Goal: Navigation & Orientation: Find specific page/section

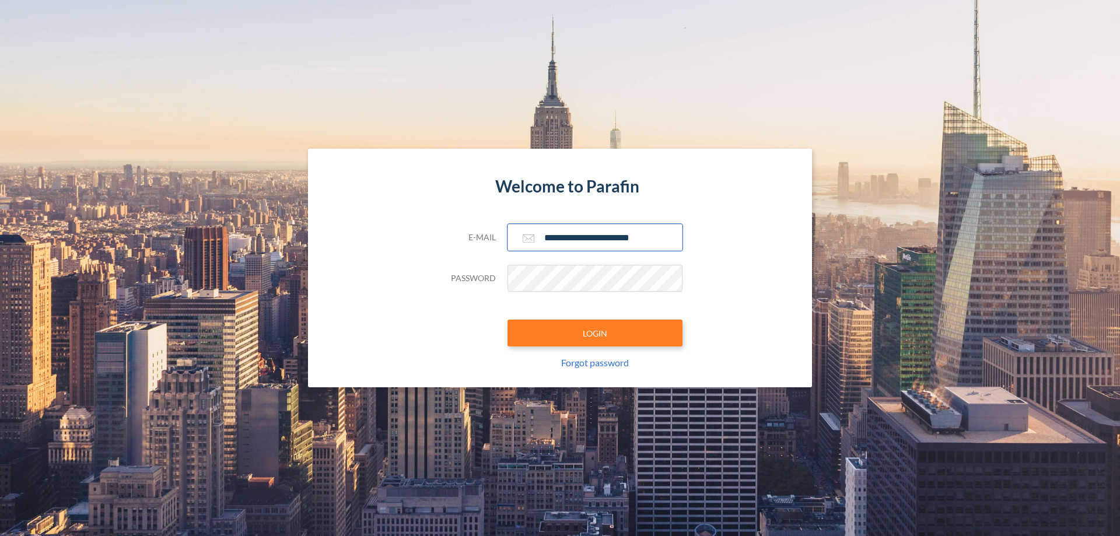
type input "**********"
click at [595, 333] on button "LOGIN" at bounding box center [595, 333] width 175 height 27
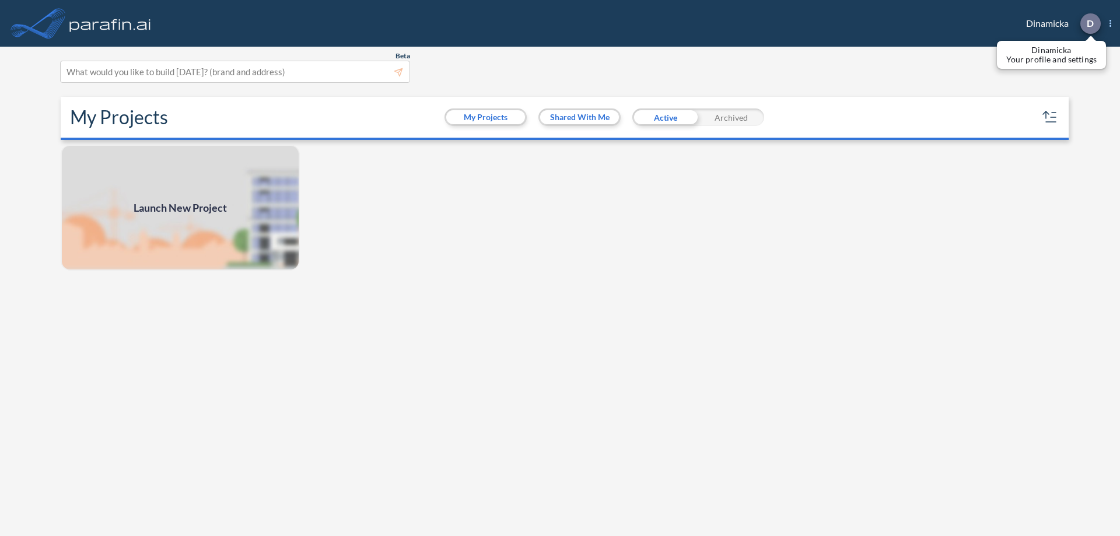
click at [1090, 23] on p "D" at bounding box center [1090, 23] width 7 height 11
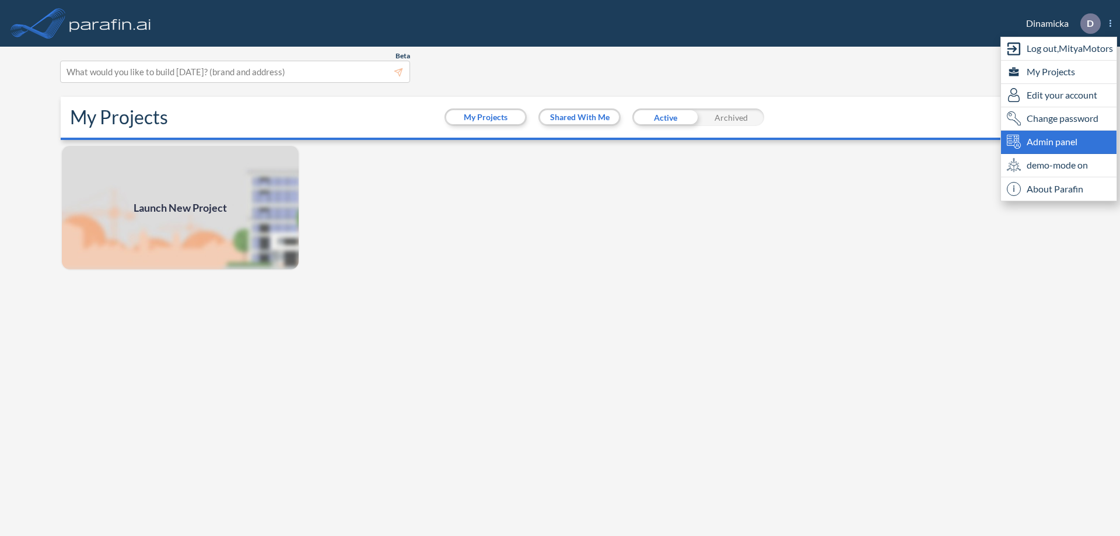
click at [1059, 142] on span "Admin panel" at bounding box center [1052, 142] width 51 height 14
